Goal: Communication & Community: Answer question/provide support

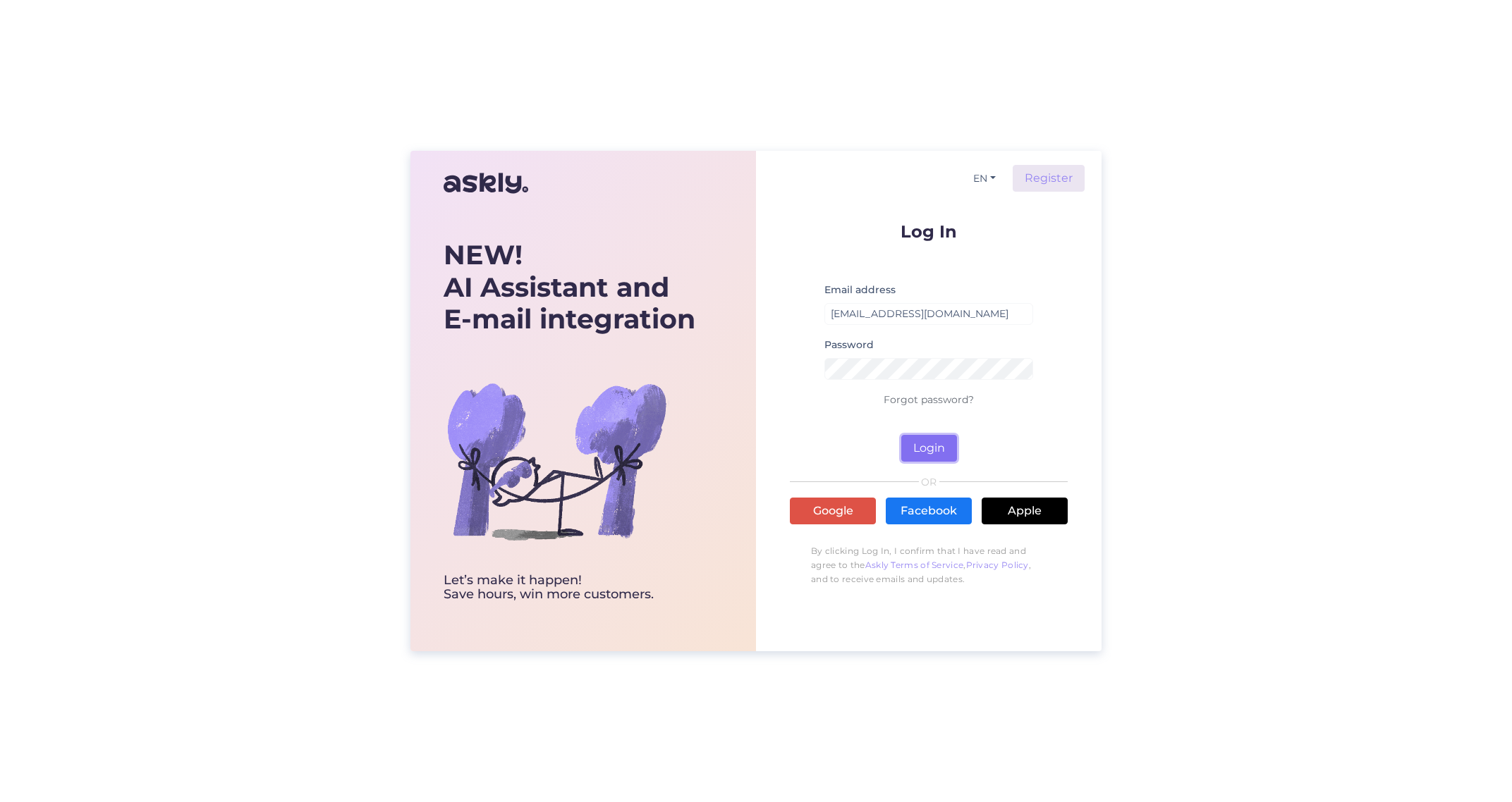
click at [927, 451] on button "Login" at bounding box center [930, 448] width 56 height 27
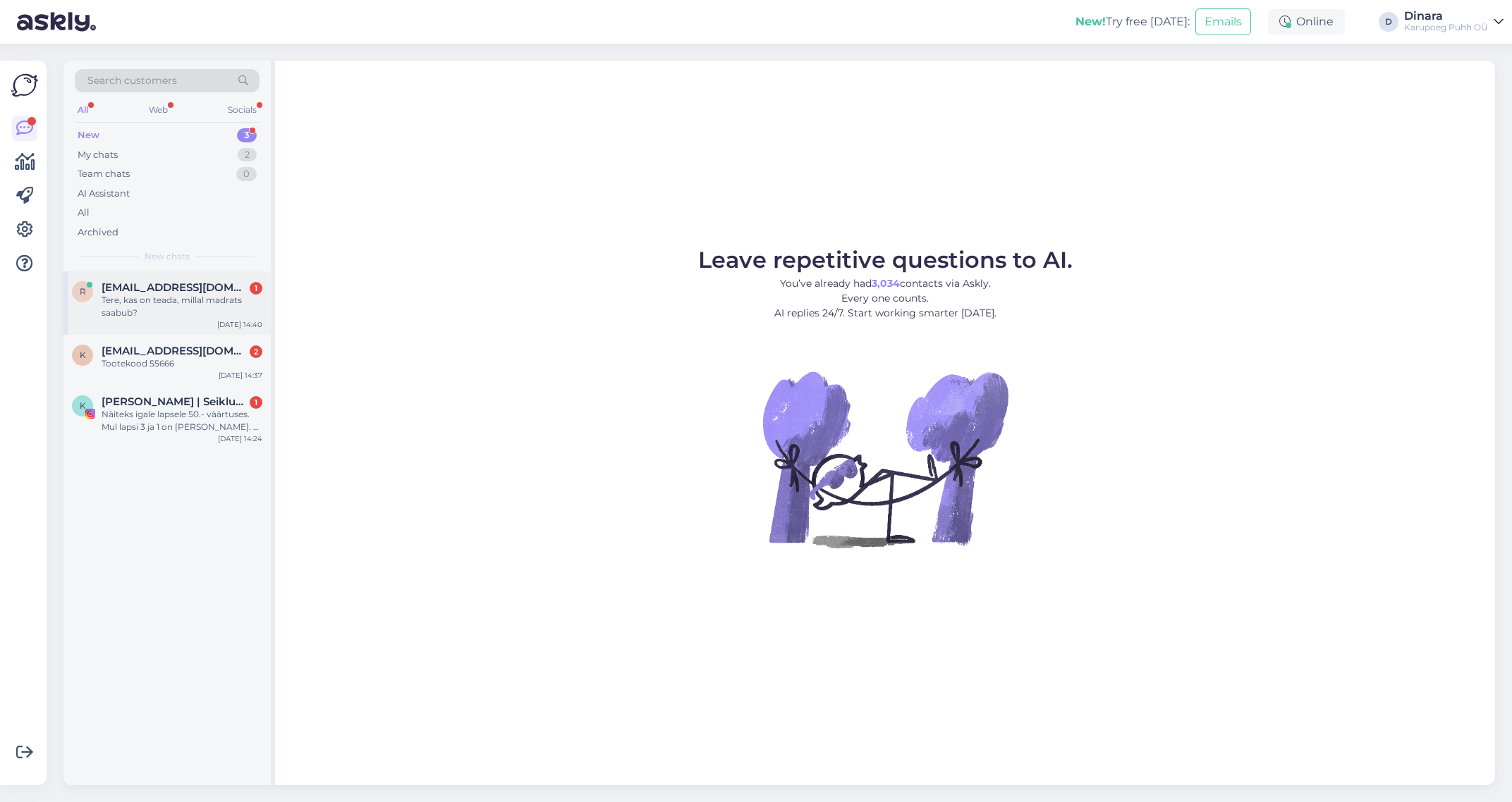
click at [159, 291] on span "[EMAIL_ADDRESS][DOMAIN_NAME]" at bounding box center [175, 287] width 147 height 12
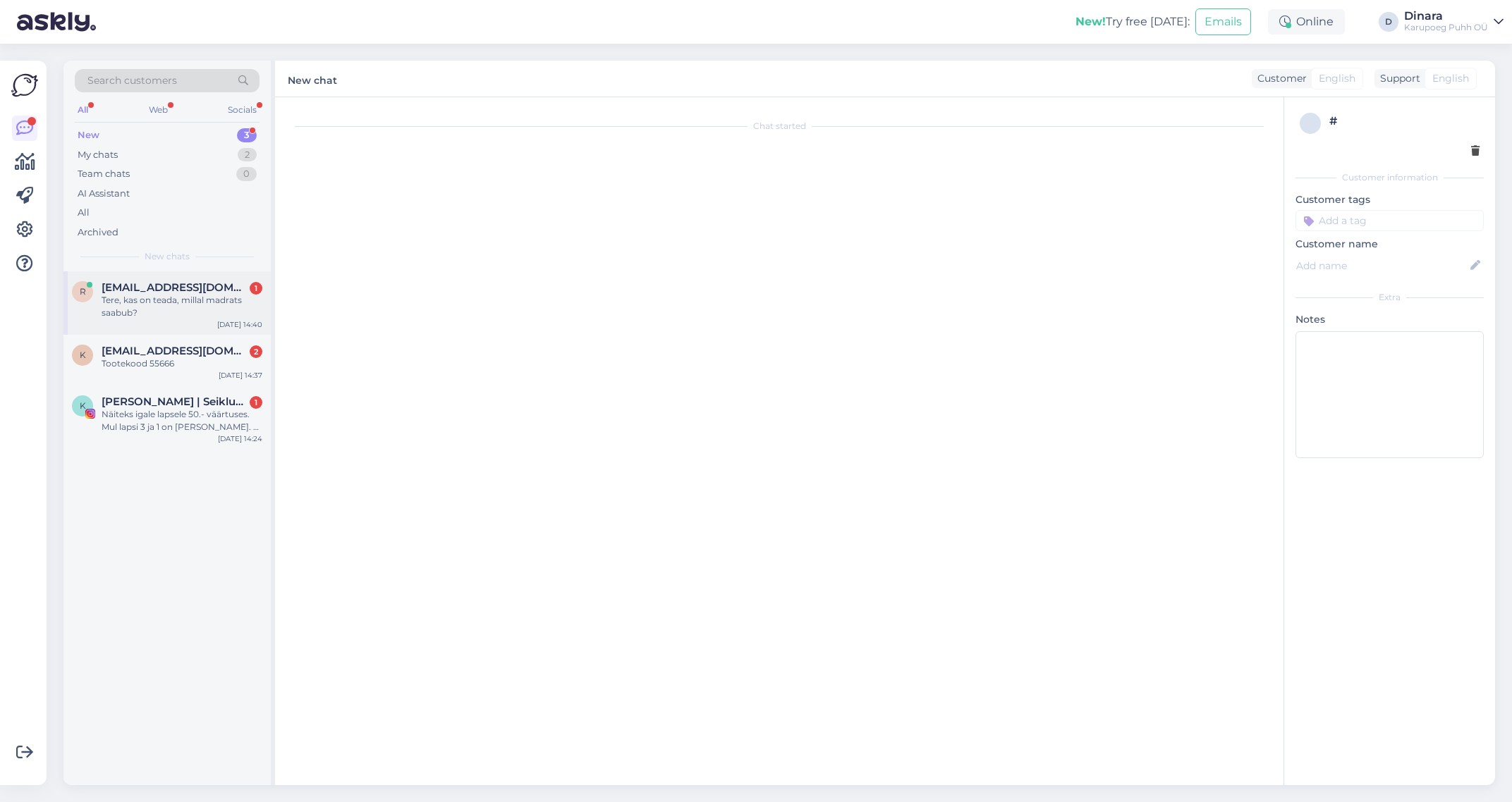
scroll to position [80, 0]
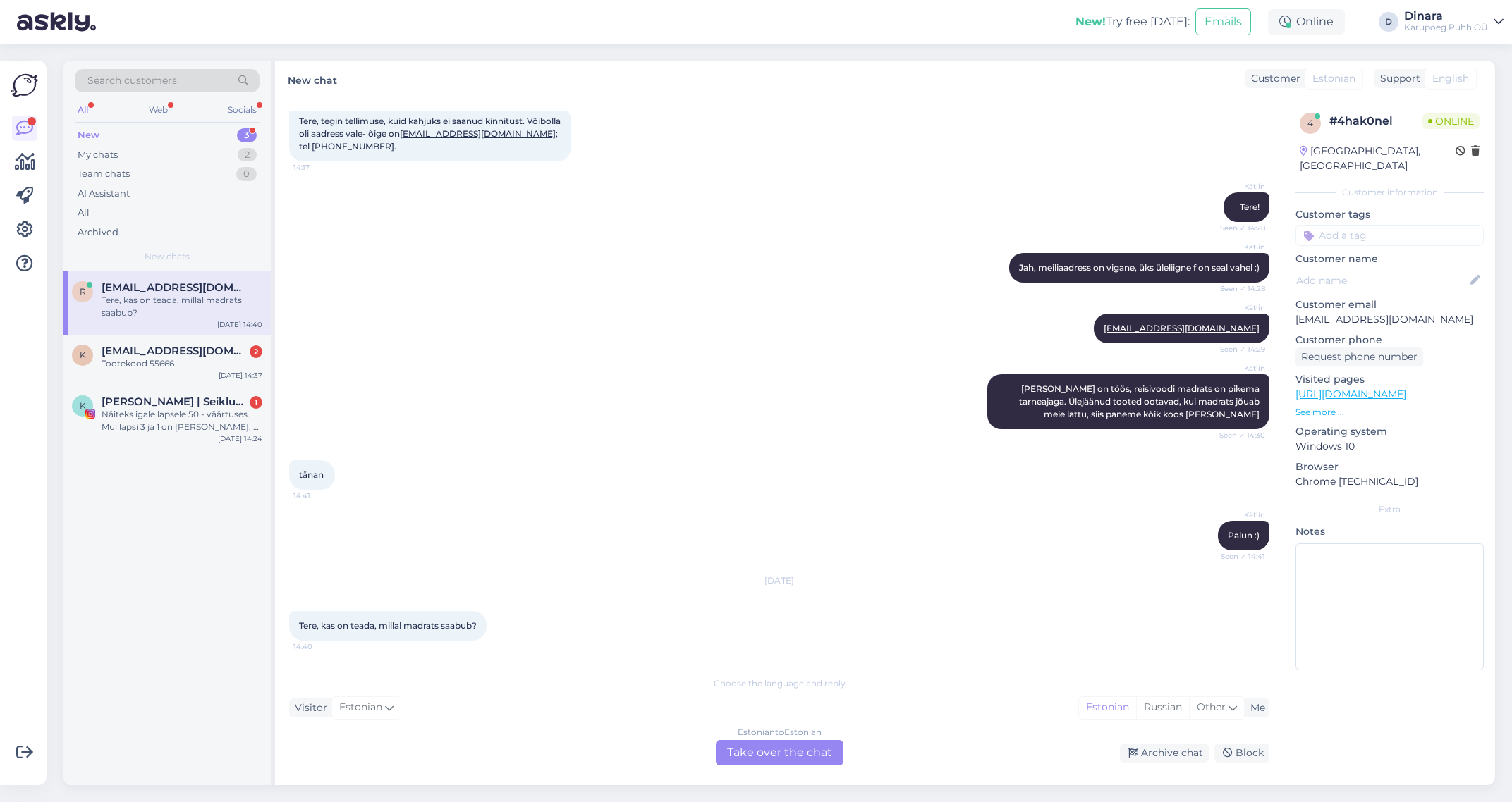
click at [796, 749] on div "Estonian to Estonian Take over the chat" at bounding box center [779, 753] width 127 height 25
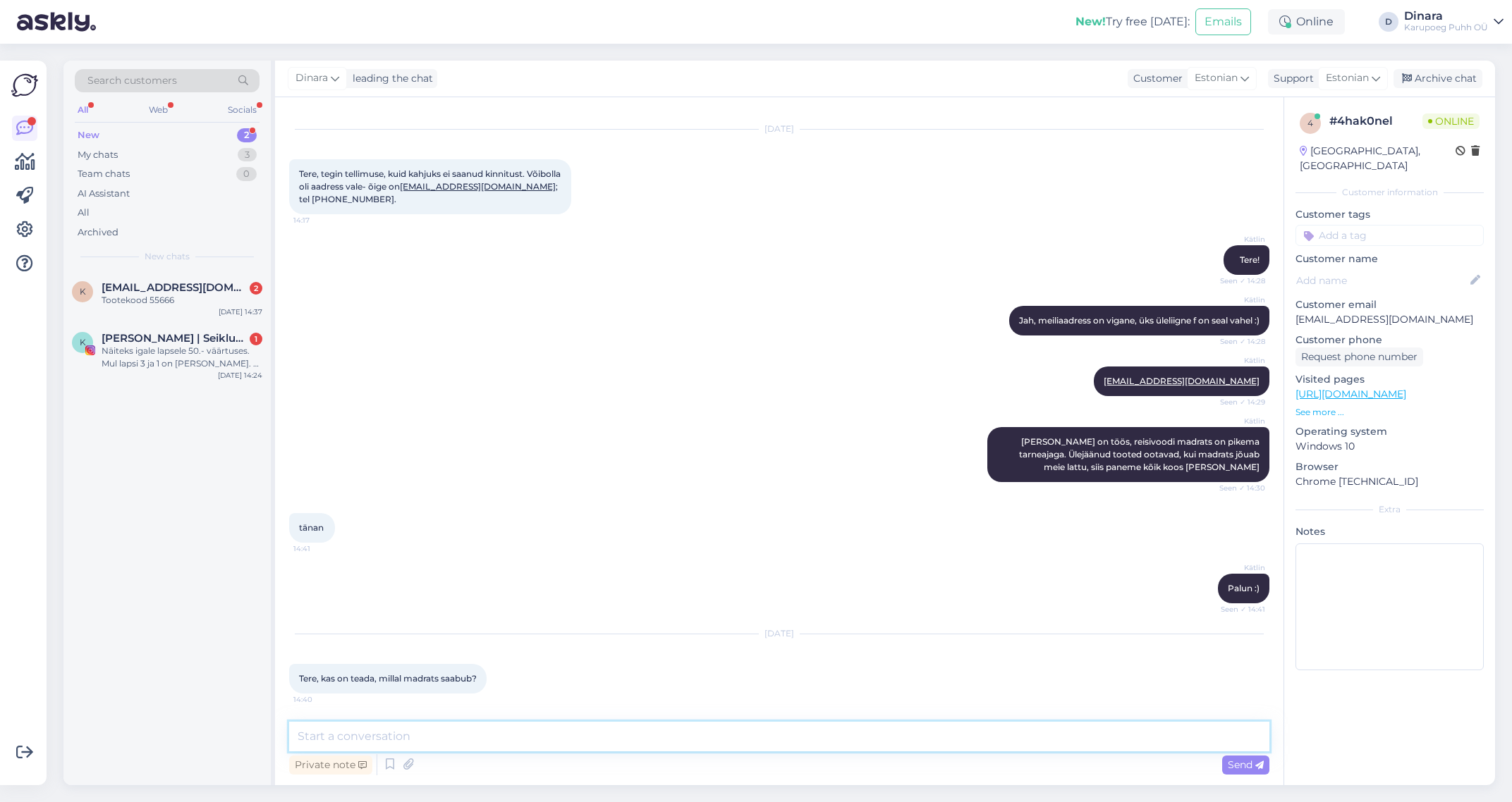
click at [791, 740] on textarea at bounding box center [779, 736] width 981 height 30
type textarea "Tere! Kuidas on tellimuse number?"
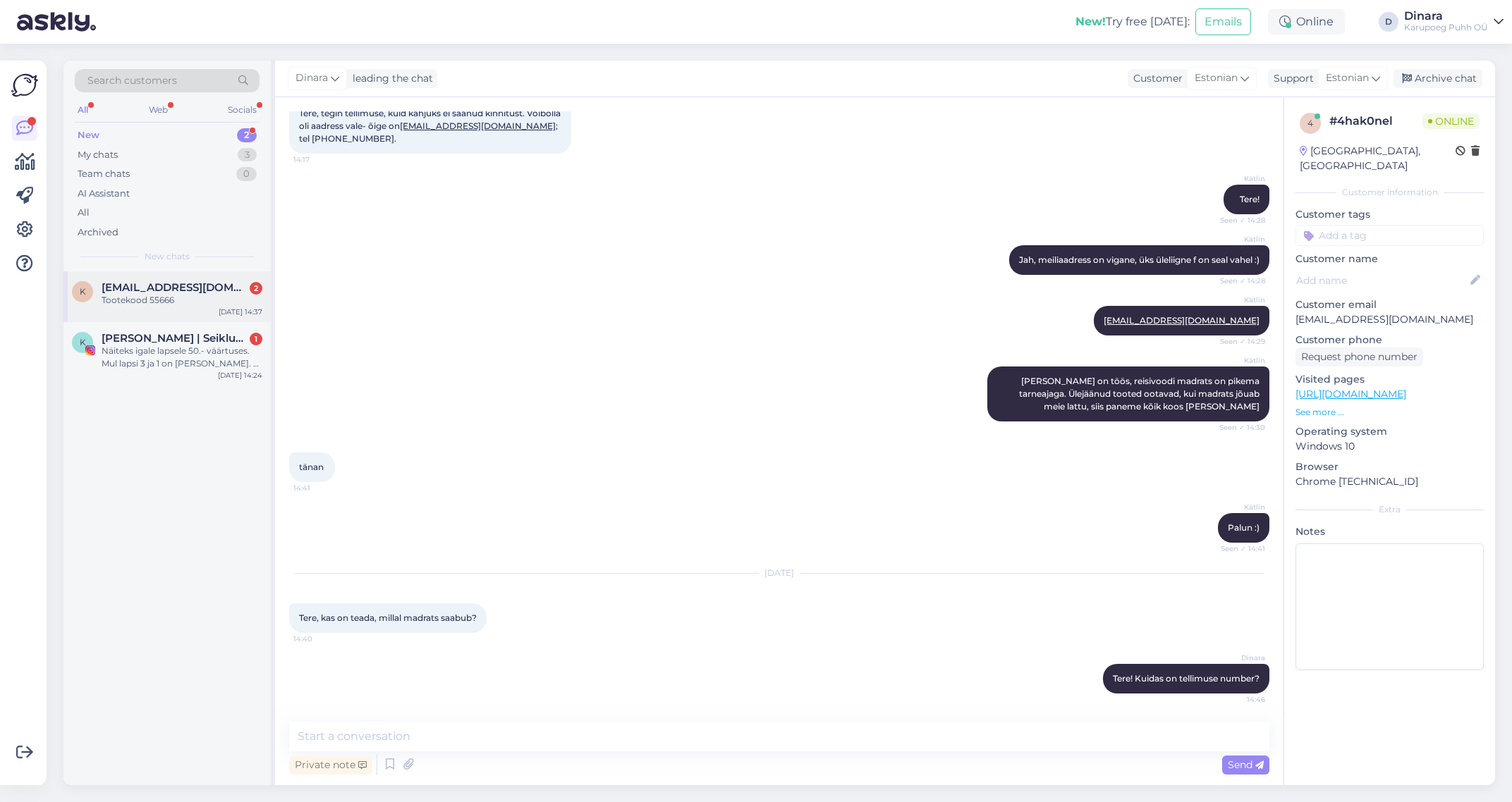
click at [200, 296] on div "Tootekood 55666" at bounding box center [182, 300] width 161 height 12
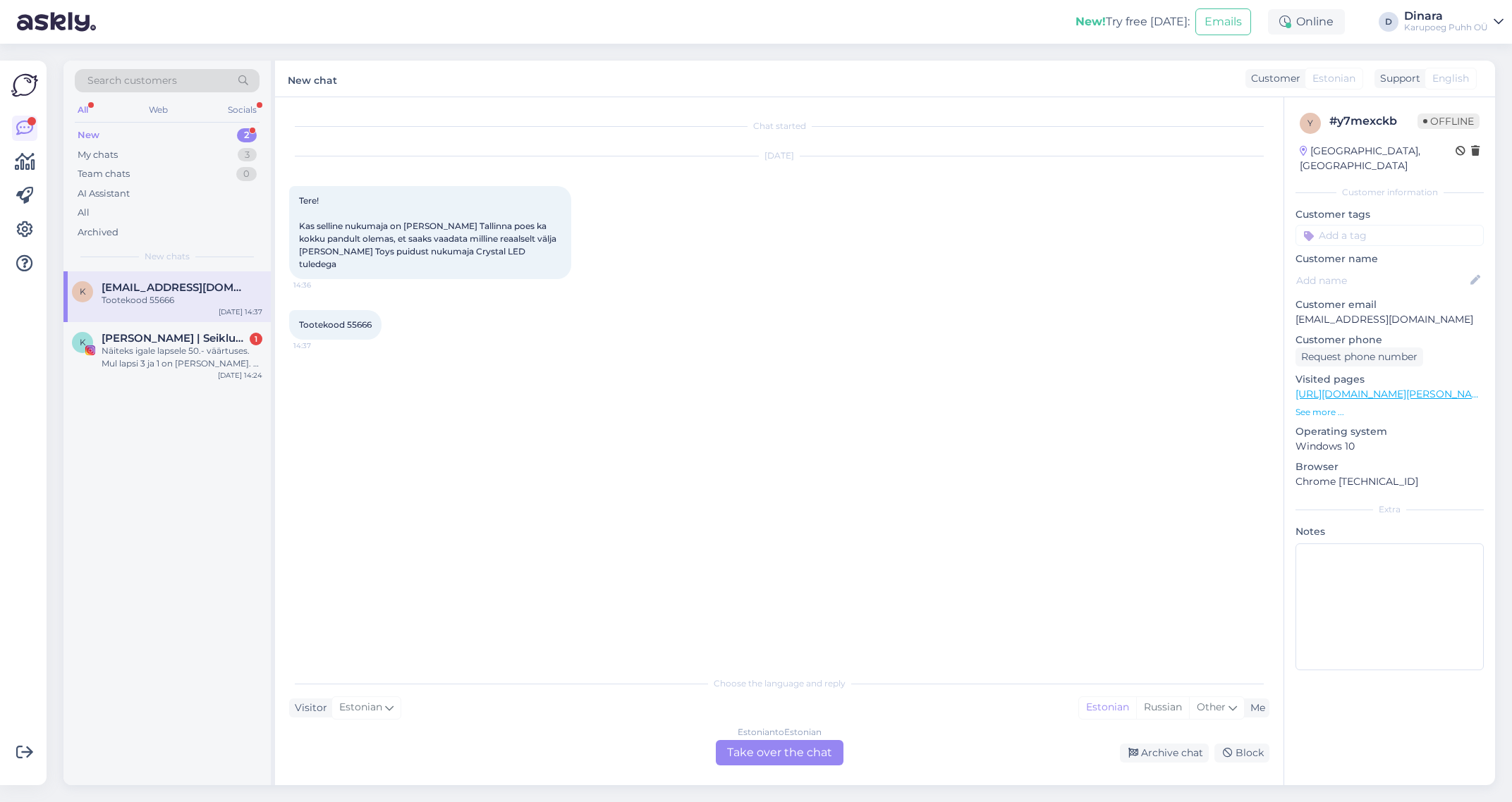
drag, startPoint x: 733, startPoint y: 722, endPoint x: 735, endPoint y: 735, distance: 13.2
click at [733, 722] on div "Choose the language and reply Visitor Estonian Me Estonian Russian Other Estoni…" at bounding box center [779, 717] width 981 height 97
click at [740, 748] on div "Estonian to Estonian Take over the chat" at bounding box center [779, 753] width 127 height 25
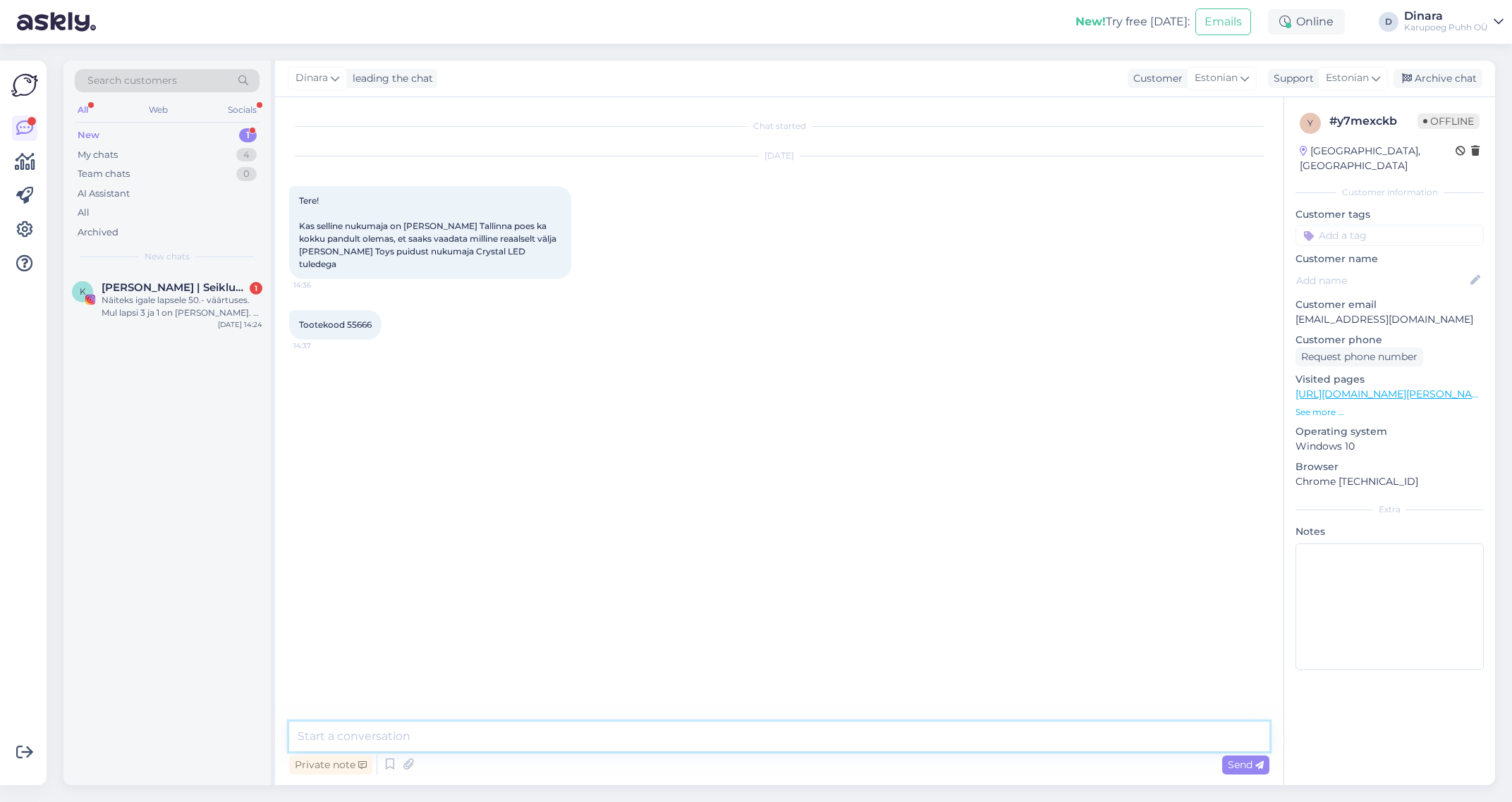
click at [706, 734] on textarea at bounding box center [779, 736] width 981 height 30
type textarea "Tere!"
drag, startPoint x: 347, startPoint y: 313, endPoint x: 378, endPoint y: 313, distance: 31.0
click at [378, 313] on div "Tootekood 55666 14:37" at bounding box center [335, 325] width 92 height 30
copy span "55666"
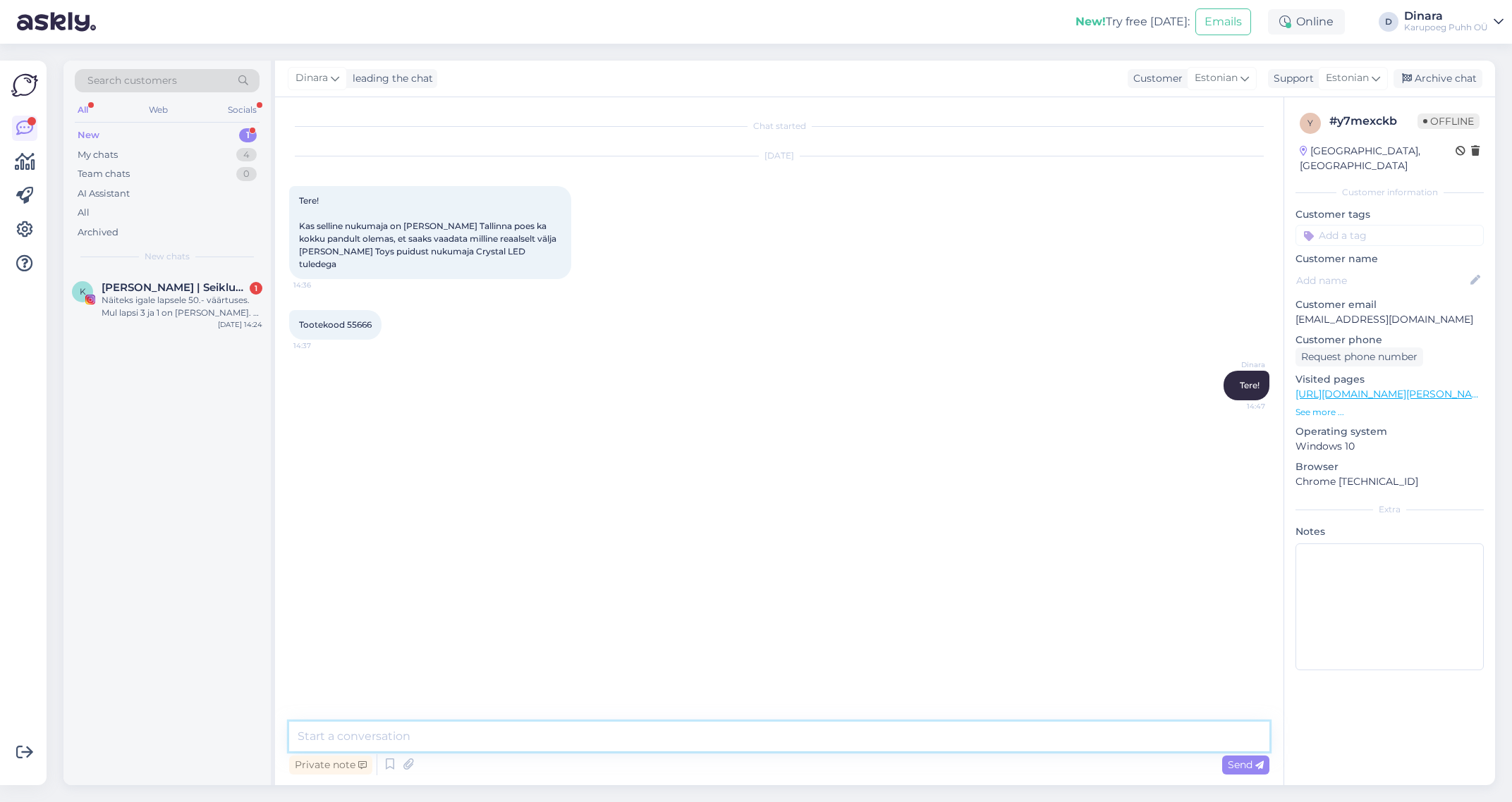
click at [467, 738] on textarea at bounding box center [779, 736] width 981 height 30
type textarea "T"
type textarea "Salve 2a poes see on olemas lahtisena"
click at [178, 305] on div "Näiteks igale lapsele 50.- väärtuses. Mul lapsi 3 ja 1 on [PERSON_NAME]. Et või…" at bounding box center [182, 306] width 161 height 25
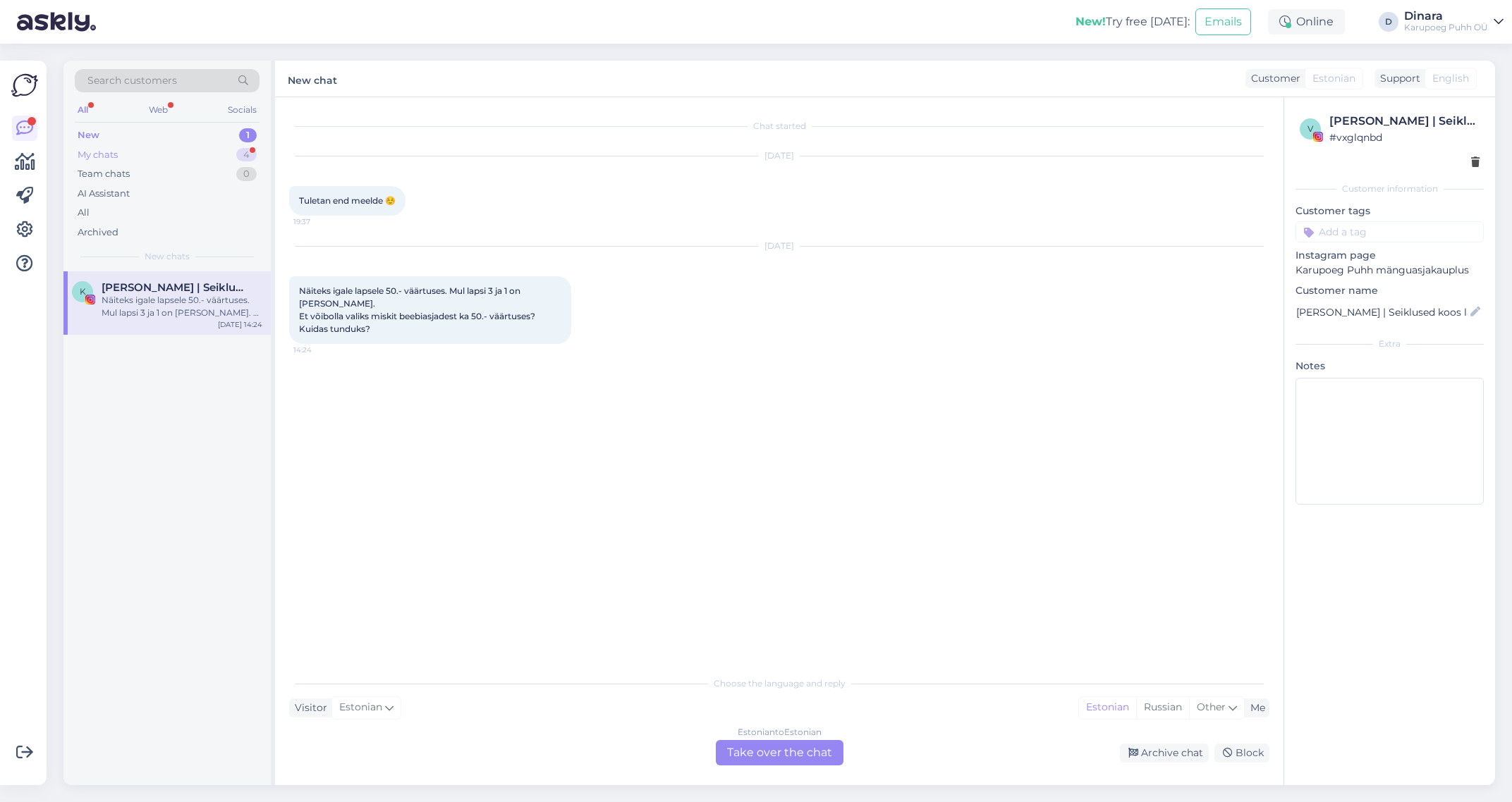
click at [187, 158] on div "My chats 4" at bounding box center [167, 155] width 185 height 20
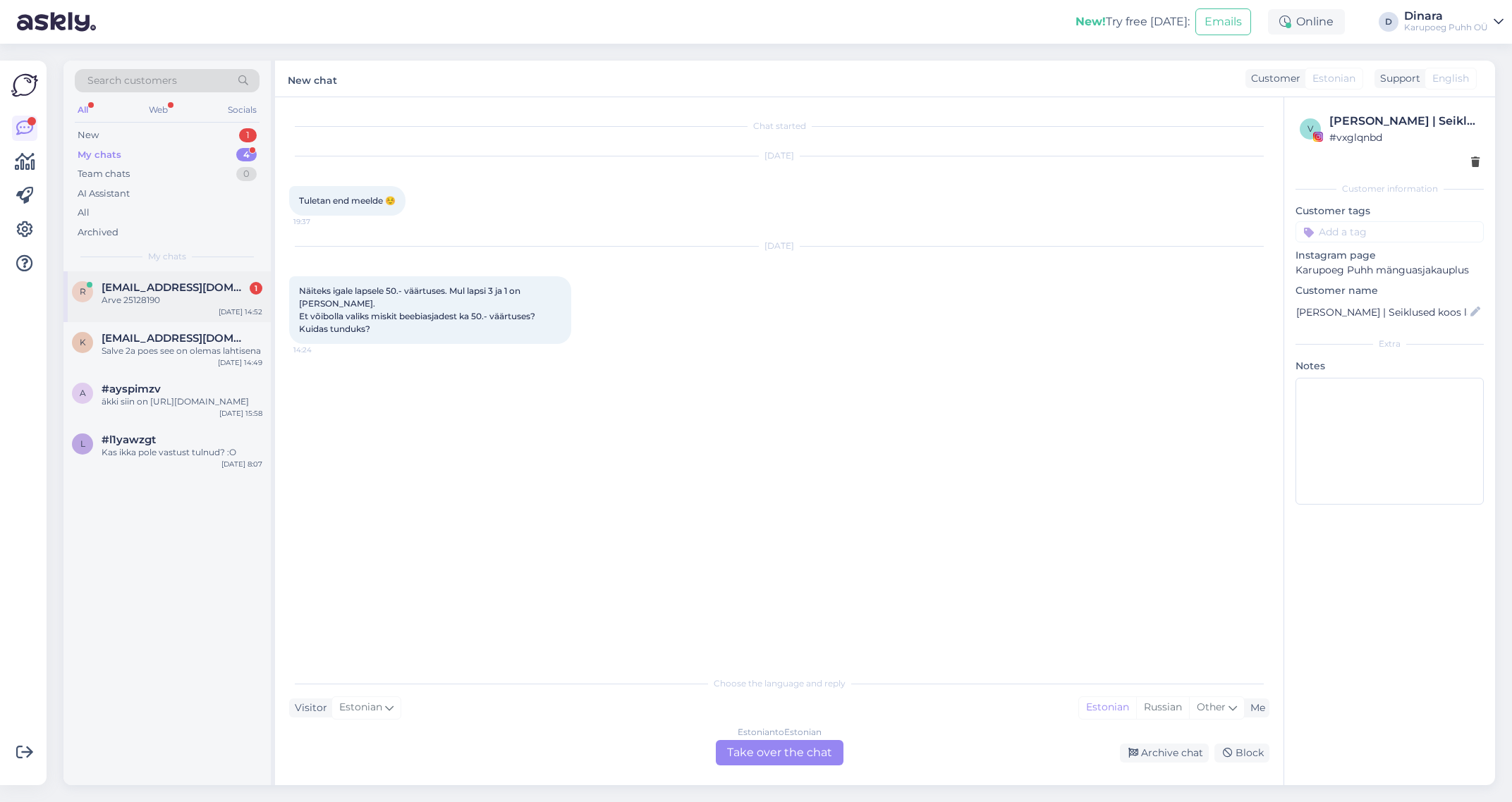
click at [187, 300] on div "Arve 25128190" at bounding box center [182, 300] width 161 height 12
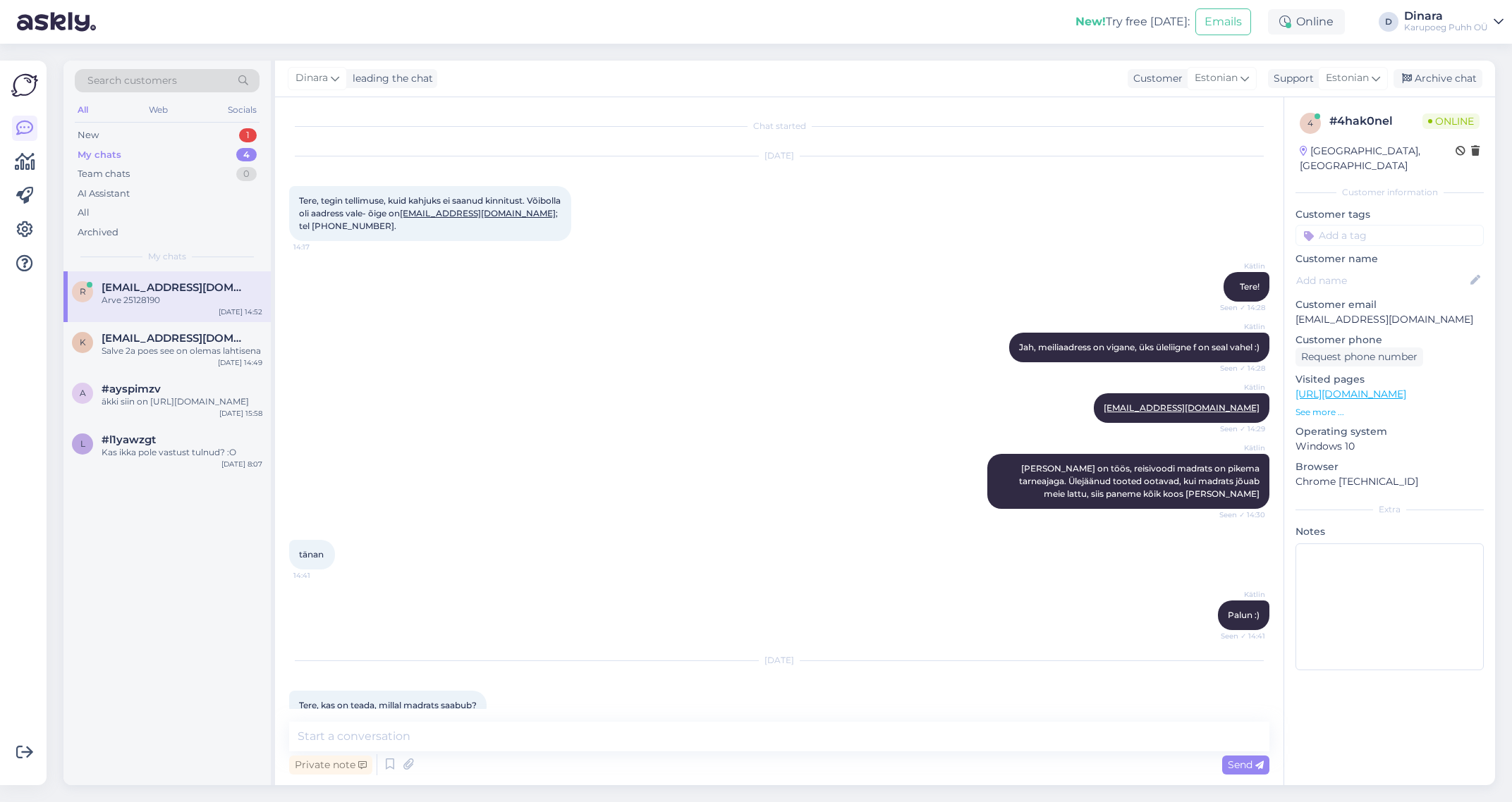
scroll to position [148, 0]
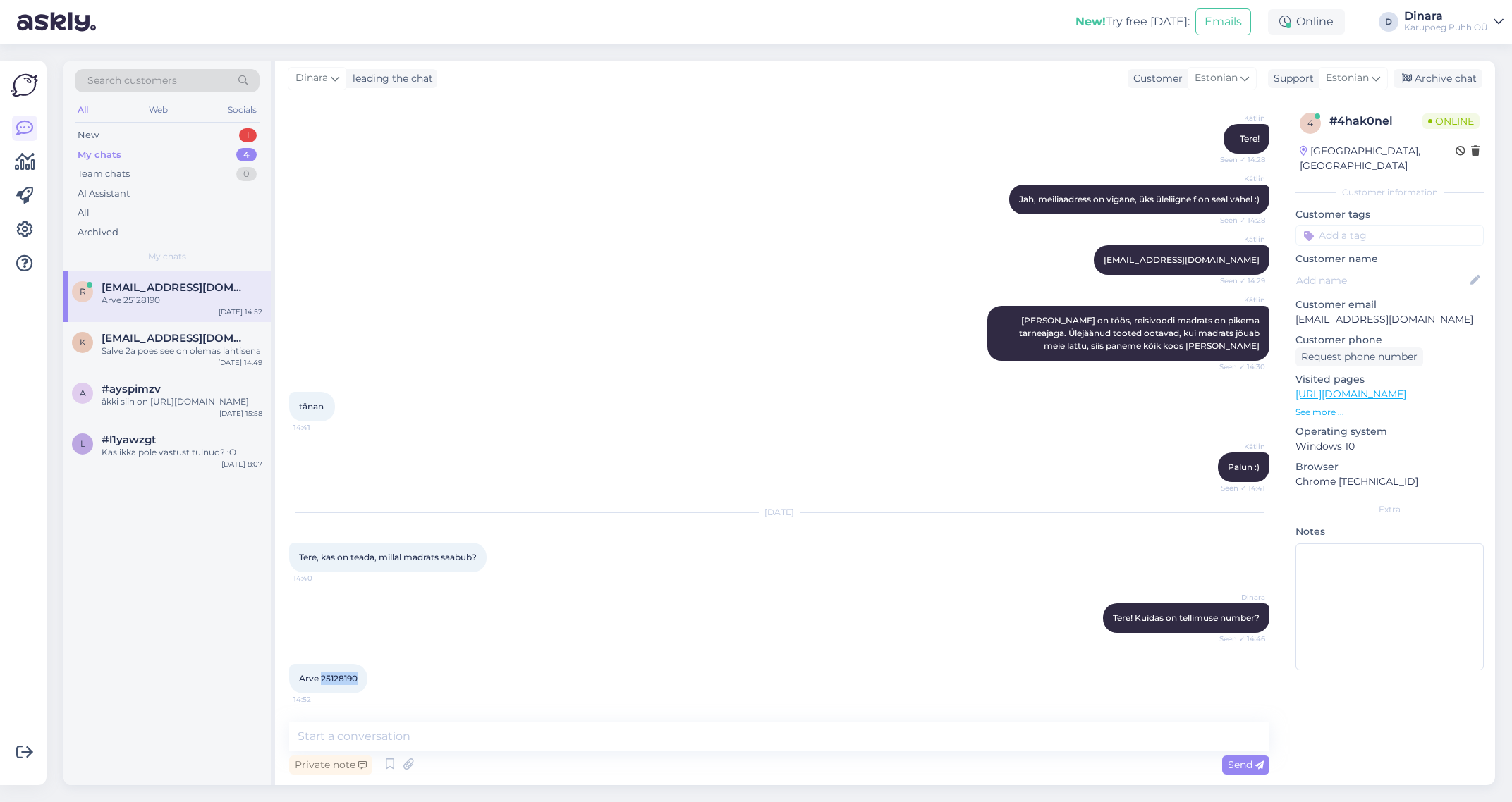
drag, startPoint x: 322, startPoint y: 677, endPoint x: 364, endPoint y: 681, distance: 42.2
click at [364, 681] on div "Arve 25128190 14:52" at bounding box center [328, 679] width 78 height 30
copy span "25128190"
click at [561, 733] on textarea at bounding box center [779, 736] width 981 height 30
paste textarea "Tarneaeg: 3 - 7 tööpäeva"
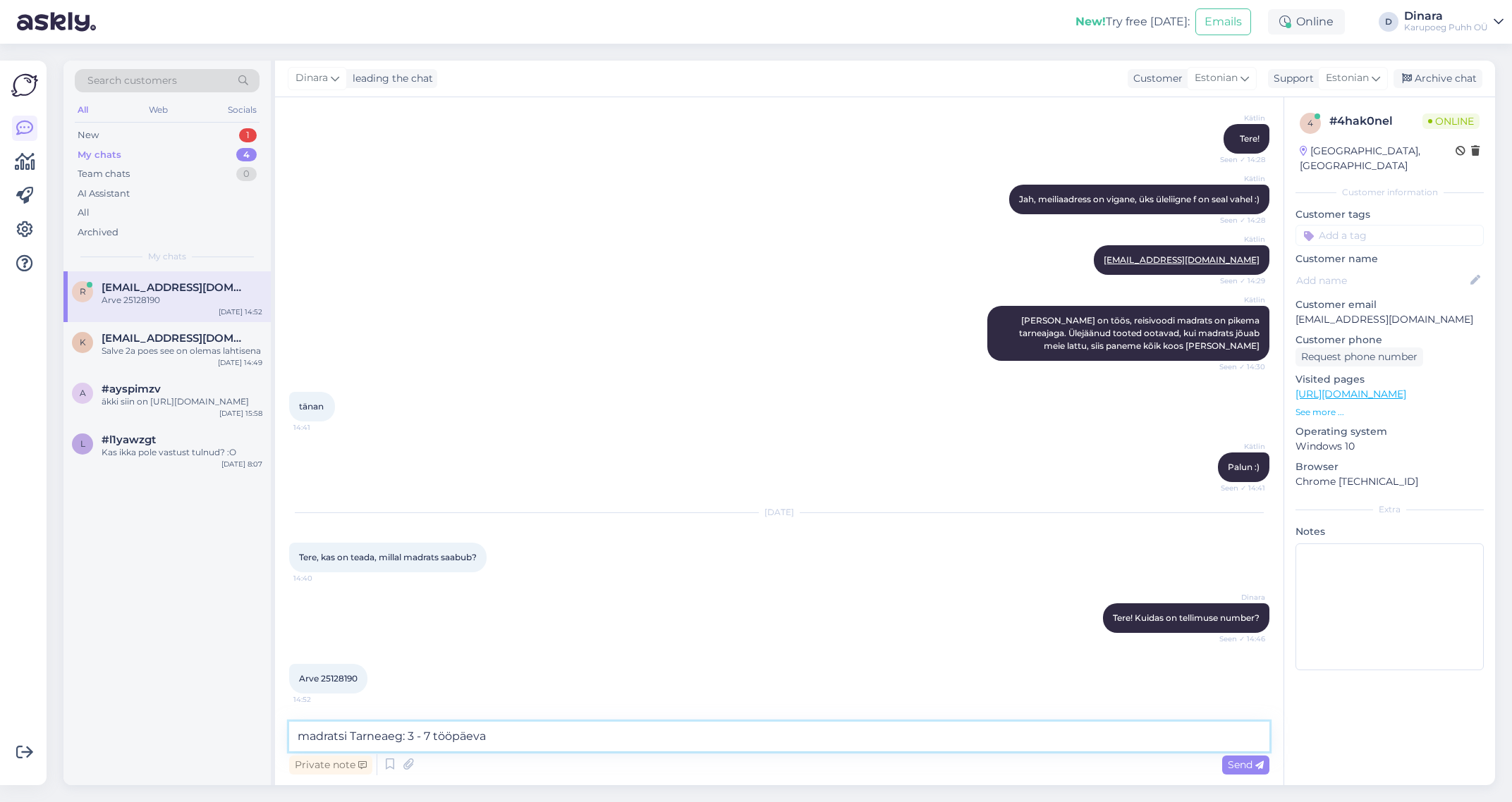
click at [411, 741] on textarea "madratsi Tarneaeg: 3 - 7 tööpäeva" at bounding box center [779, 736] width 981 height 30
type textarea "madratsi Tarneaeg on 3 - 7 tööpäeva"
click at [551, 736] on textarea "madratsi Tarneaeg on 3 - 7 tööpäeva" at bounding box center [779, 736] width 981 height 30
